Goal: Find specific page/section: Find specific page/section

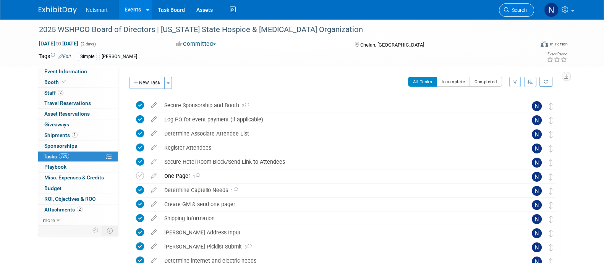
click at [511, 14] on link "Search" at bounding box center [516, 9] width 35 height 13
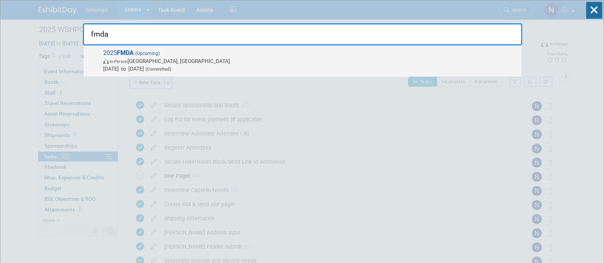
type input "fmda"
click at [395, 61] on span "In-Person Orlando, FL" at bounding box center [310, 61] width 414 height 8
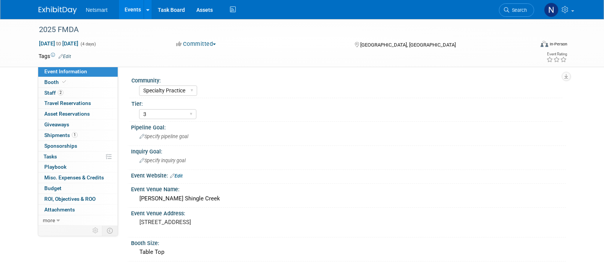
select select "Specialty Practice"
select select "3"
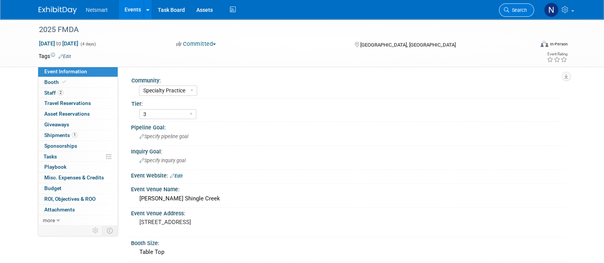
click at [519, 5] on link "Search" at bounding box center [516, 9] width 35 height 13
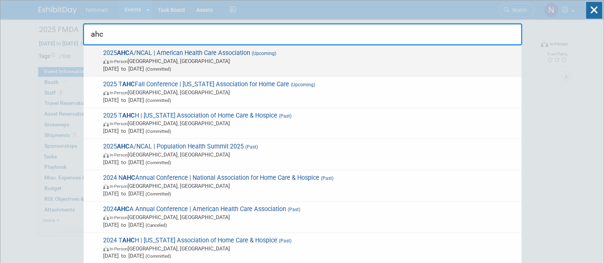
type input "ahc"
click at [170, 61] on span "In-Person Las Vegas, NV" at bounding box center [310, 61] width 414 height 8
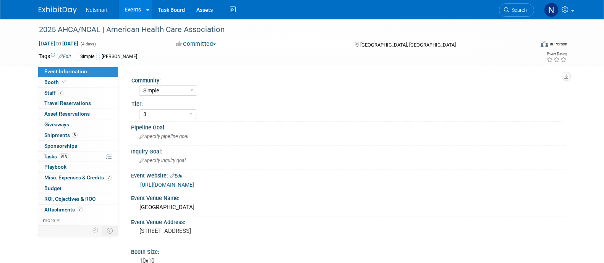
select select "Simple"
select select "3"
select select "No"
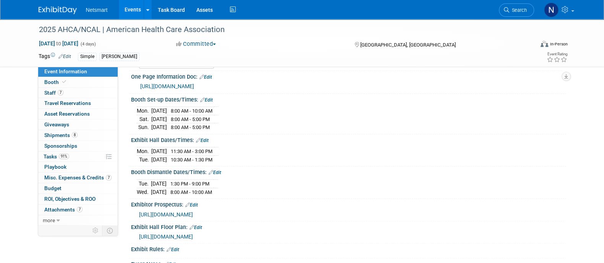
scroll to position [247, 0]
click at [76, 156] on link "91% Tasks 91%" at bounding box center [77, 157] width 79 height 10
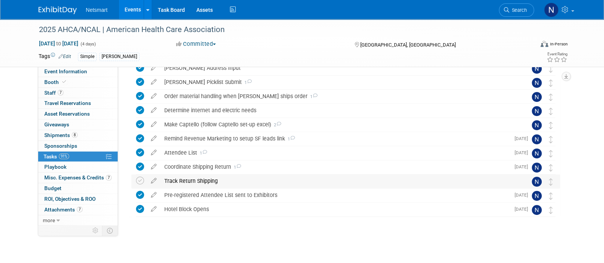
click at [192, 176] on div "Track Return Shipping" at bounding box center [338, 180] width 356 height 13
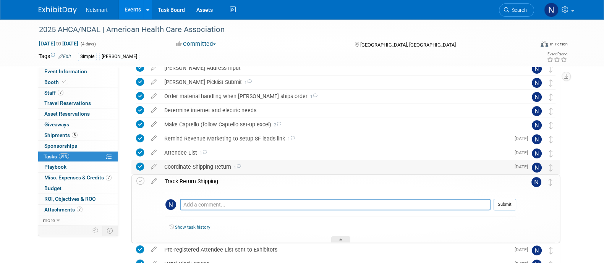
click at [186, 165] on div "Coordinate Shipping Return 1" at bounding box center [334, 166] width 349 height 13
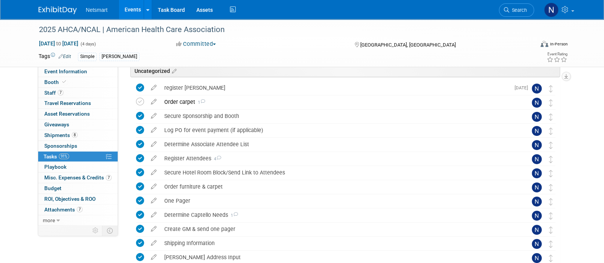
scroll to position [50, 0]
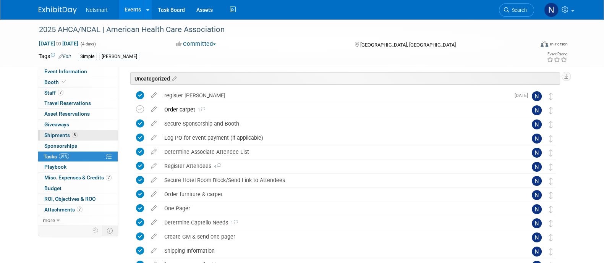
click at [83, 136] on link "8 Shipments 8" at bounding box center [77, 135] width 79 height 10
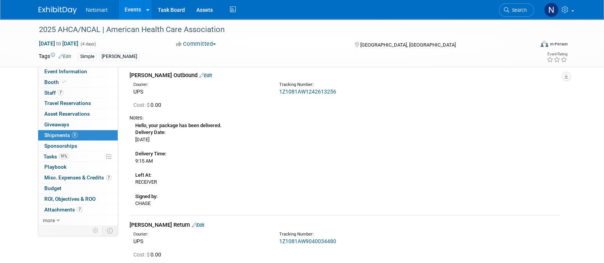
scroll to position [141, 0]
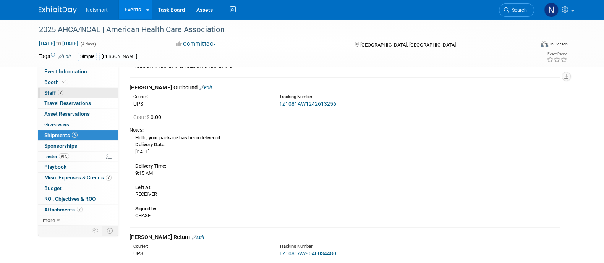
click at [73, 92] on link "7 Staff 7" at bounding box center [77, 93] width 79 height 10
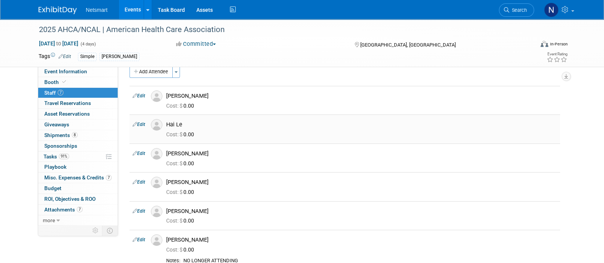
scroll to position [12, 0]
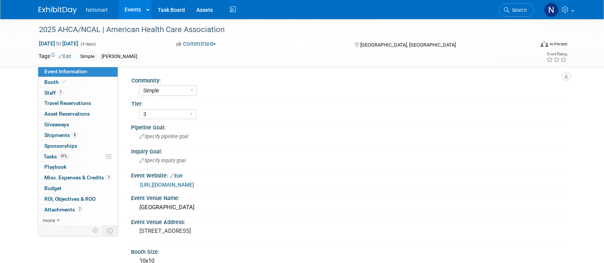
select select "Simple"
select select "3"
select select "No"
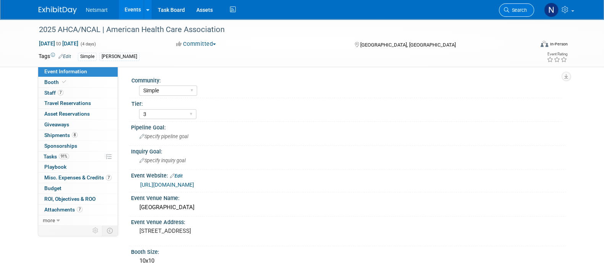
click at [513, 11] on span "Search" at bounding box center [518, 10] width 18 height 6
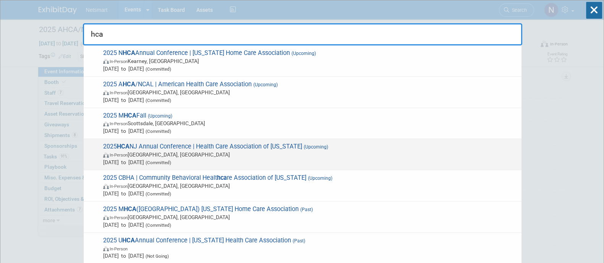
type input "hca"
click at [180, 157] on span "In-Person Atlantic City, NJ" at bounding box center [310, 155] width 414 height 8
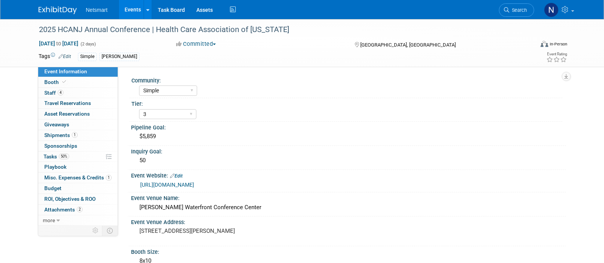
select select "Simple"
select select "3"
select select "No"
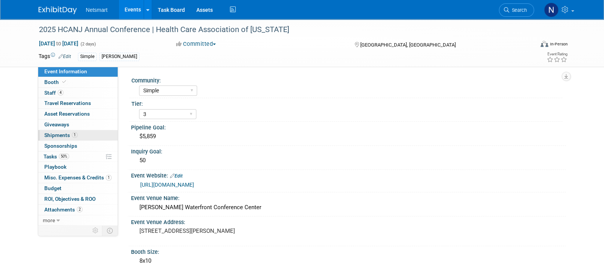
click at [76, 137] on span "Shipments 1" at bounding box center [60, 135] width 33 height 6
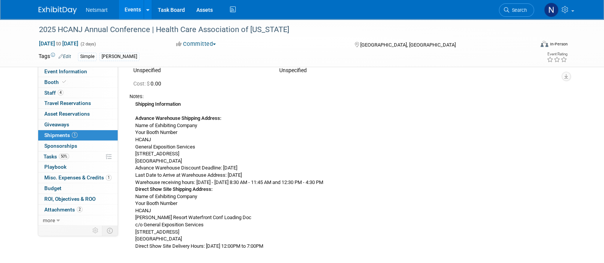
scroll to position [54, 0]
click at [73, 69] on span "Event Information" at bounding box center [65, 71] width 43 height 6
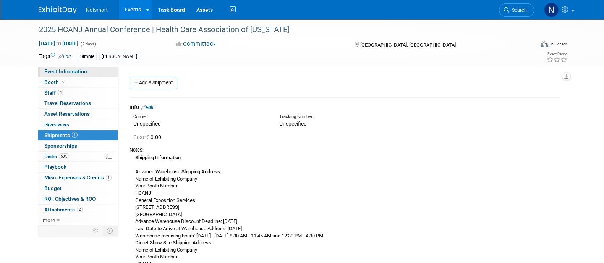
select select "Simple"
select select "3"
select select "No"
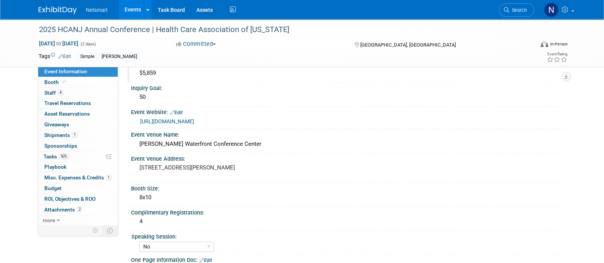
scroll to position [2, 0]
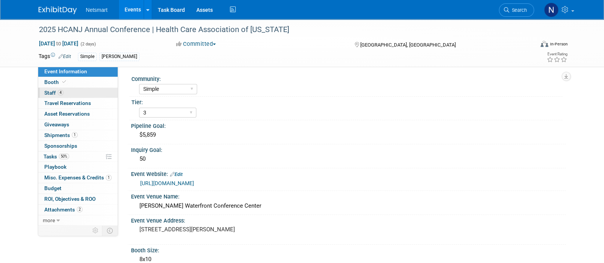
click at [70, 92] on link "4 Staff 4" at bounding box center [77, 93] width 79 height 10
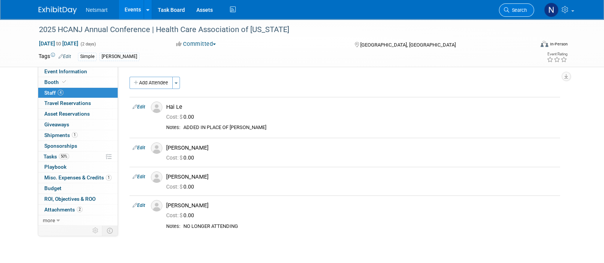
click at [520, 12] on span "Search" at bounding box center [518, 10] width 18 height 6
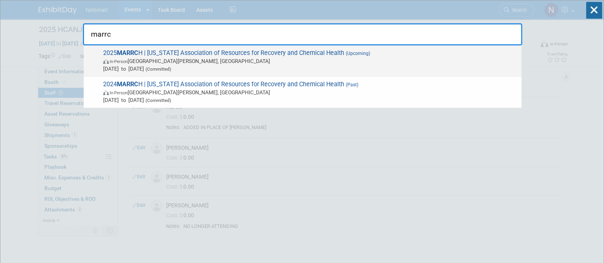
type input "marrc"
click at [220, 59] on span "In-Person Saint Paul, MN" at bounding box center [310, 61] width 414 height 8
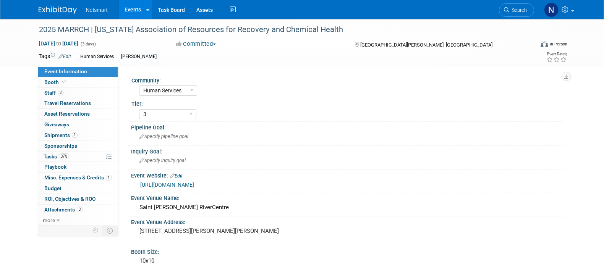
select select "Human Services"
select select "3"
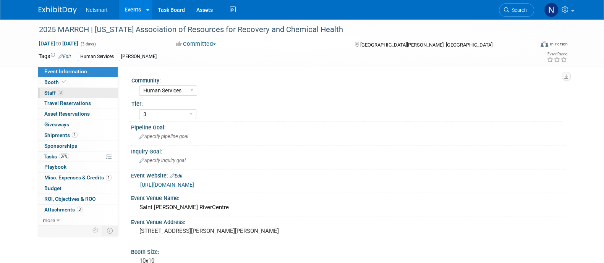
click at [71, 93] on link "3 Staff 3" at bounding box center [77, 93] width 79 height 10
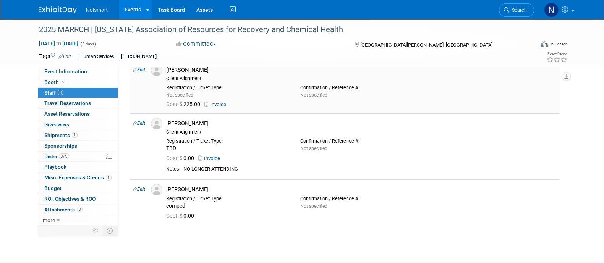
scroll to position [19, 0]
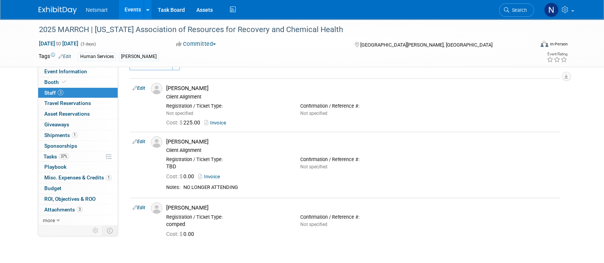
click at [68, 55] on link "Edit" at bounding box center [64, 56] width 13 height 5
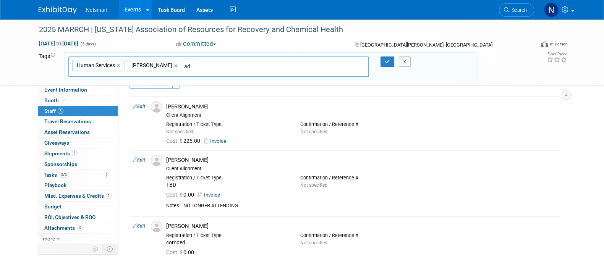
type input "a"
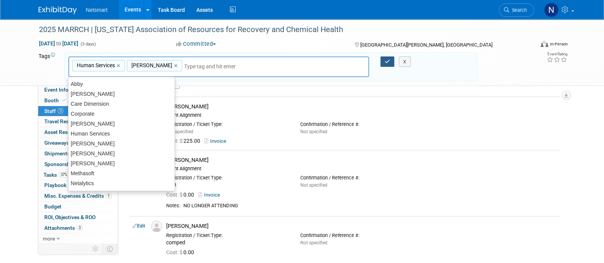
click at [387, 60] on icon "button" at bounding box center [386, 61] width 5 height 5
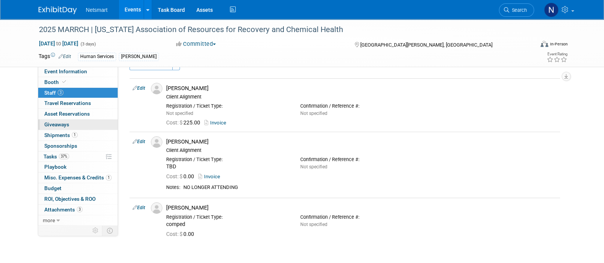
click at [74, 126] on link "0 Giveaways 0" at bounding box center [77, 125] width 79 height 10
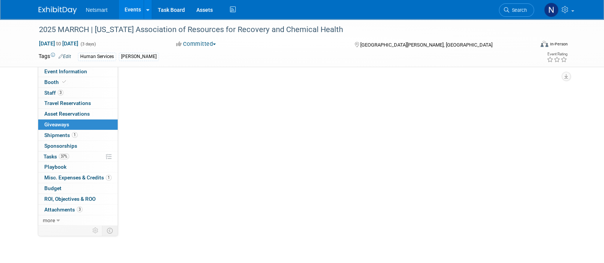
scroll to position [0, 0]
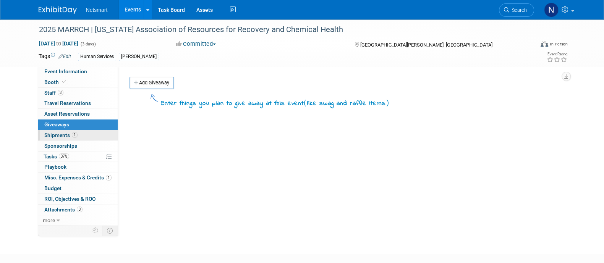
click at [75, 132] on span "1" at bounding box center [75, 135] width 6 height 6
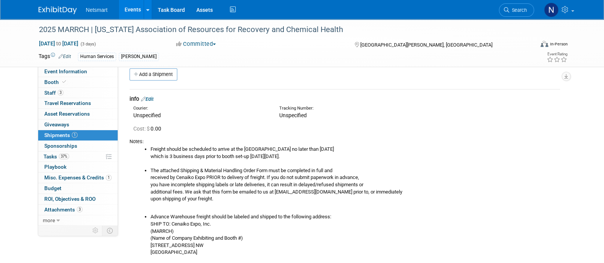
scroll to position [5, 0]
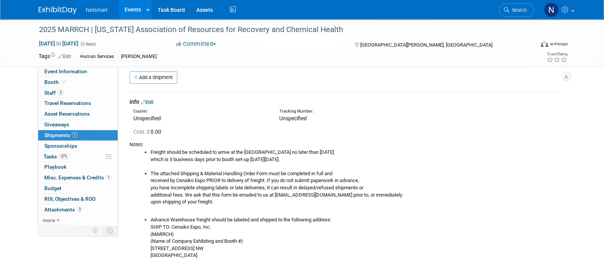
click at [374, 162] on li "Freight should be scheduled to arrive at the Advance Warehouse no later than Tu…" at bounding box center [354, 159] width 409 height 21
click at [525, 15] on link "Search" at bounding box center [516, 9] width 35 height 13
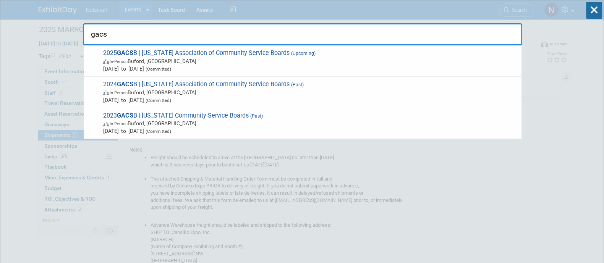
click at [287, 44] on input "gacs" at bounding box center [302, 34] width 439 height 22
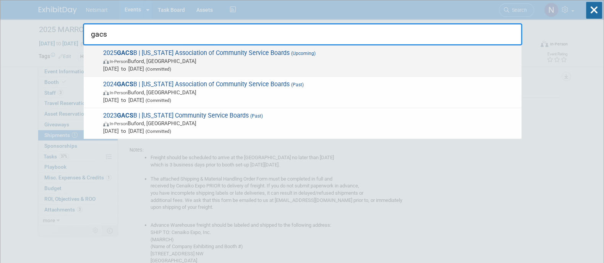
type input "gacs"
click at [272, 73] on div "2025 GACS B | Georgia Association of Community Service Boards (Upcoming) In-Per…" at bounding box center [303, 60] width 438 height 31
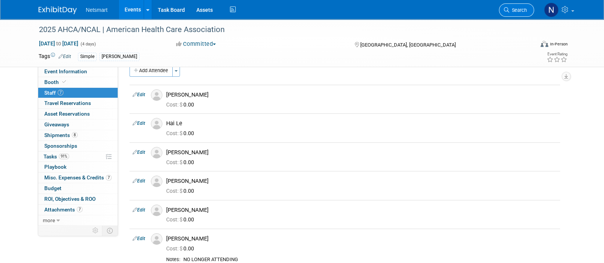
scroll to position [12, 0]
click at [523, 6] on link "Search" at bounding box center [516, 9] width 35 height 13
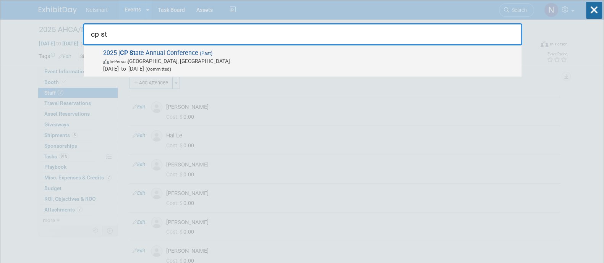
type input "cp st"
click at [210, 70] on span "Oct 8, 2025 to Oct 9, 2025 (Committed)" at bounding box center [310, 69] width 414 height 8
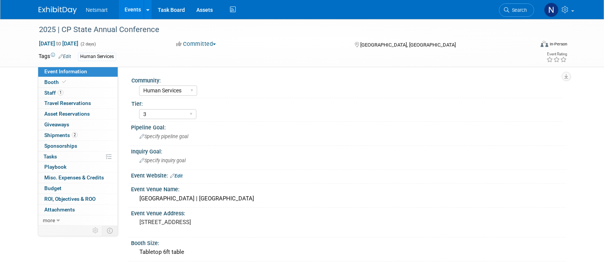
select select "Human Services"
select select "3"
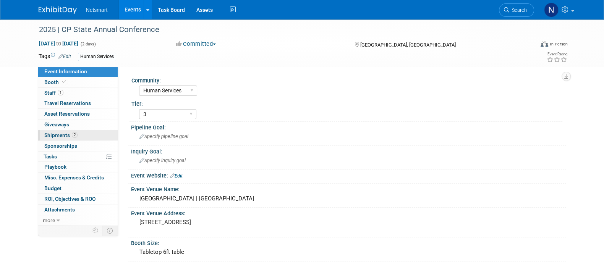
click at [80, 136] on link "2 Shipments 2" at bounding box center [77, 135] width 79 height 10
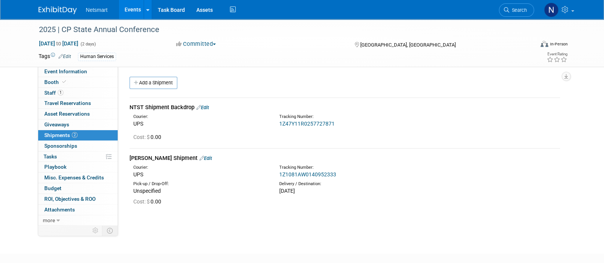
click at [309, 173] on link "1Z1081AW0140952333" at bounding box center [307, 174] width 57 height 6
click at [77, 94] on link "1 Staff 1" at bounding box center [77, 93] width 79 height 10
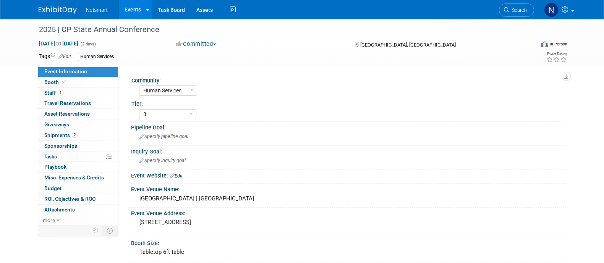
select select "Human Services"
select select "3"
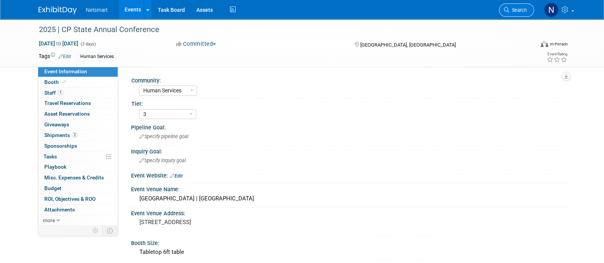
click at [520, 9] on span "Search" at bounding box center [518, 10] width 18 height 6
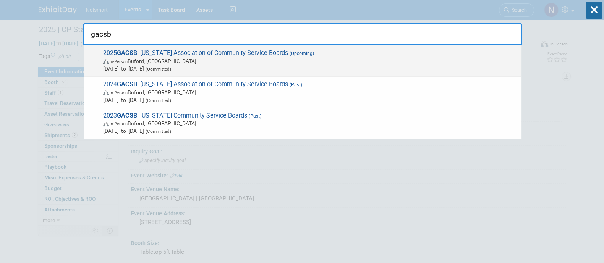
type input "gacsb"
click at [284, 61] on span "In-Person [GEOGRAPHIC_DATA], [GEOGRAPHIC_DATA]" at bounding box center [310, 61] width 414 height 8
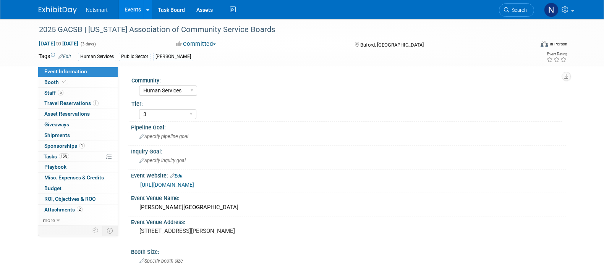
select select "Human Services"
select select "3"
select select "Yes"
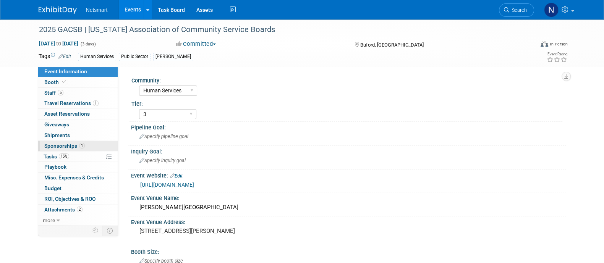
click at [94, 145] on link "1 Sponsorships 1" at bounding box center [77, 146] width 79 height 10
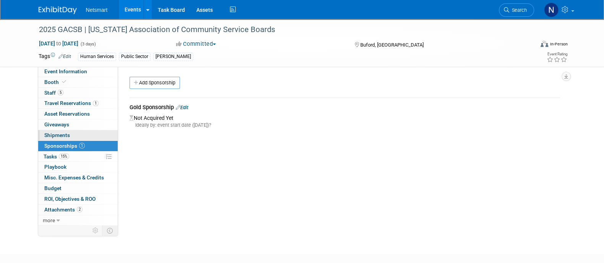
click at [79, 132] on link "0 Shipments 0" at bounding box center [77, 135] width 79 height 10
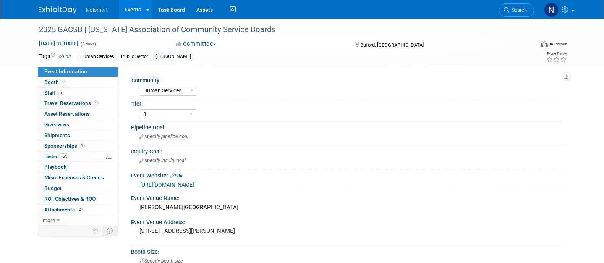
select select "Human Services"
select select "3"
select select "Yes"
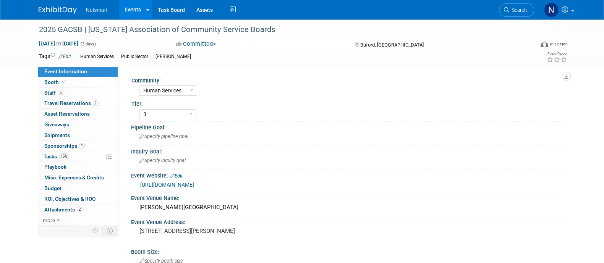
click at [194, 186] on link "[URL][DOMAIN_NAME]" at bounding box center [167, 185] width 54 height 6
click at [64, 94] on link "5 Staff 5" at bounding box center [77, 93] width 79 height 10
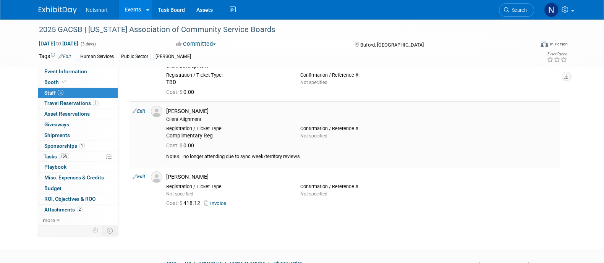
scroll to position [145, 0]
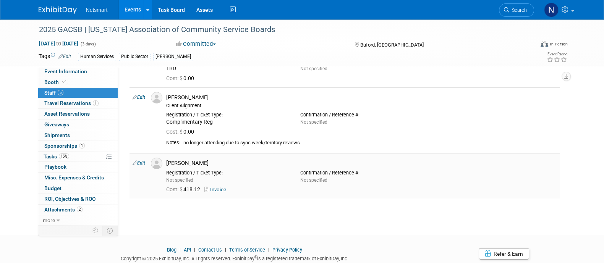
drag, startPoint x: 212, startPoint y: 158, endPoint x: 160, endPoint y: 167, distance: 52.4
click at [160, 167] on tr "Edit [PERSON_NAME] 418.12" at bounding box center [344, 175] width 430 height 45
copy tr "[PERSON_NAME]"
click at [69, 75] on link "Event Information" at bounding box center [77, 71] width 79 height 10
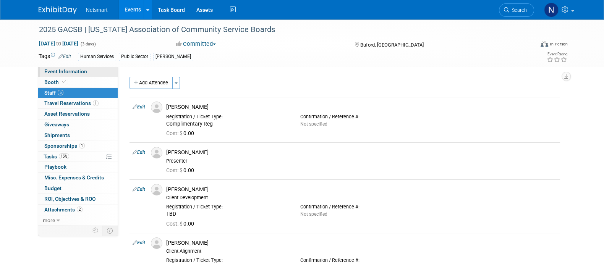
select select "Human Services"
select select "3"
select select "Yes"
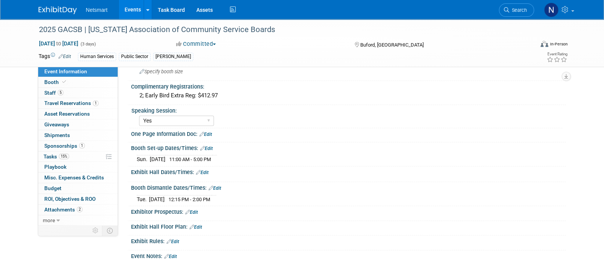
scroll to position [192, 0]
